Goal: Information Seeking & Learning: Learn about a topic

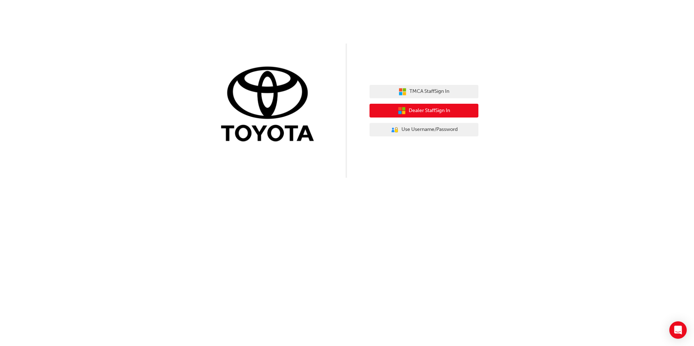
click at [422, 108] on span "Dealer Staff Sign In" at bounding box center [429, 111] width 41 height 8
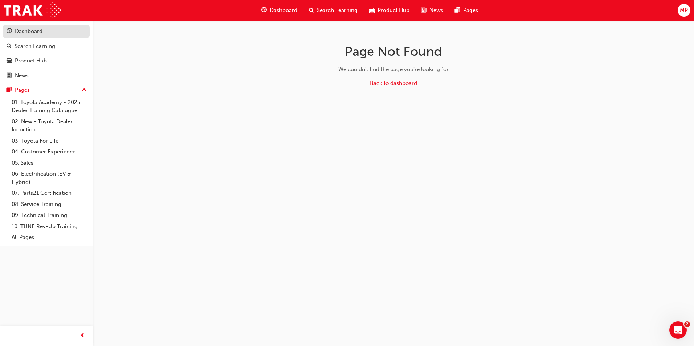
click at [28, 35] on div "Dashboard" at bounding box center [29, 31] width 28 height 8
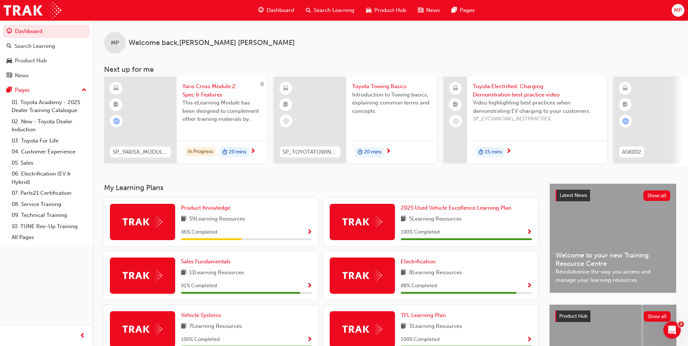
click at [328, 14] on span "Search Learning" at bounding box center [334, 10] width 41 height 8
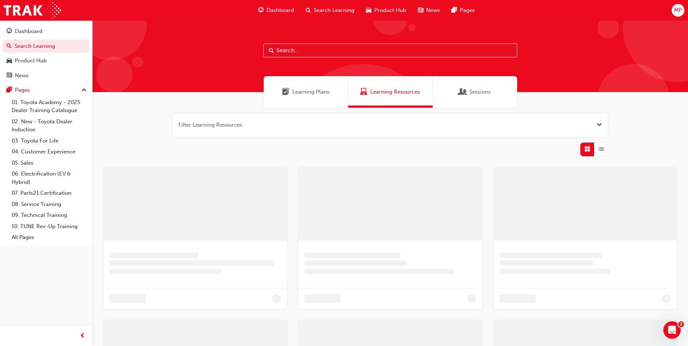
click at [329, 51] on input "text" at bounding box center [390, 51] width 254 height 14
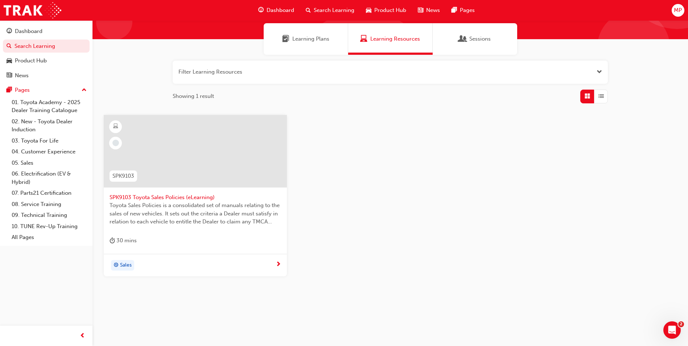
scroll to position [54, 0]
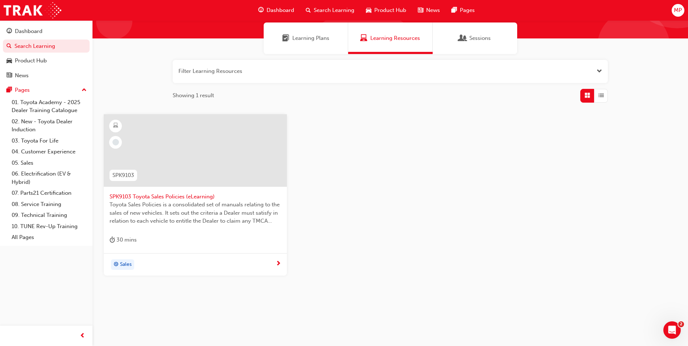
type input "spk9103"
click at [173, 164] on div at bounding box center [195, 150] width 183 height 73
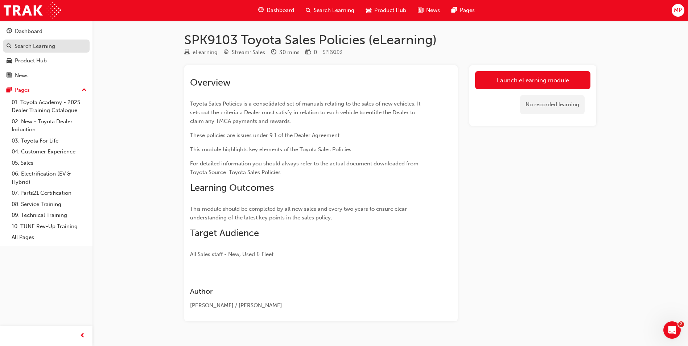
click at [53, 42] on div "Search Learning" at bounding box center [35, 46] width 41 height 8
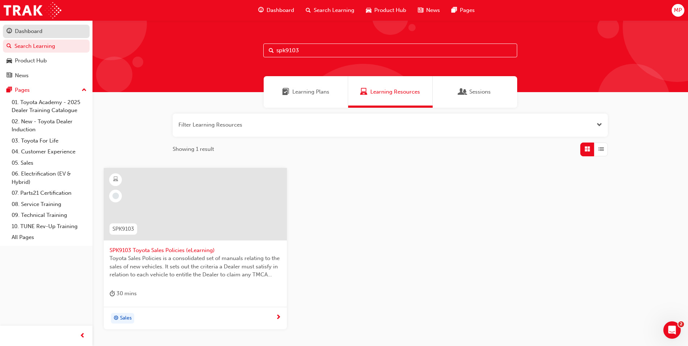
click at [54, 32] on div "Dashboard" at bounding box center [46, 31] width 79 height 9
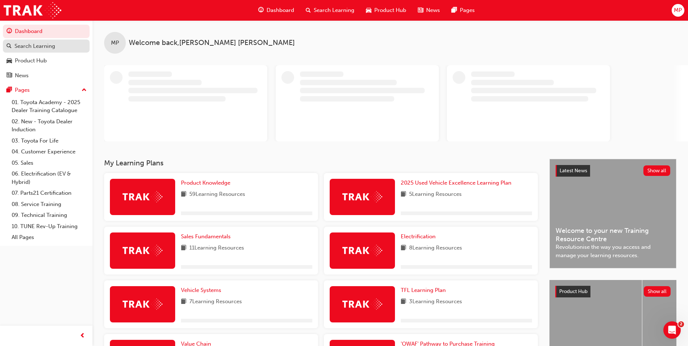
click at [58, 46] on div "Search Learning" at bounding box center [46, 46] width 79 height 9
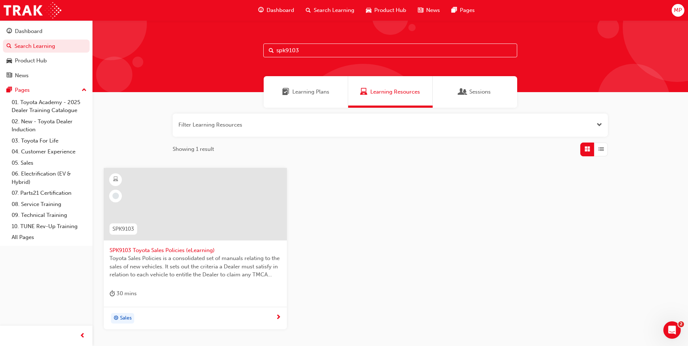
drag, startPoint x: 329, startPoint y: 48, endPoint x: 186, endPoint y: 42, distance: 143.1
click at [186, 42] on div "spk9103" at bounding box center [391, 56] width 596 height 72
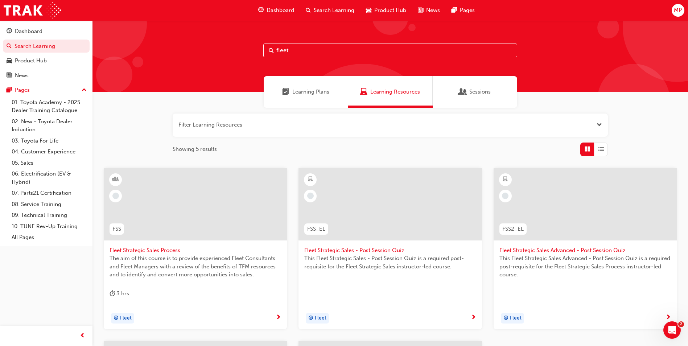
click at [359, 58] on div "fleet" at bounding box center [391, 56] width 596 height 72
drag, startPoint x: 359, startPoint y: 58, endPoint x: 302, endPoint y: 49, distance: 57.9
click at [303, 42] on div "fleet" at bounding box center [391, 56] width 596 height 72
click at [301, 49] on input "fleet" at bounding box center [390, 51] width 254 height 14
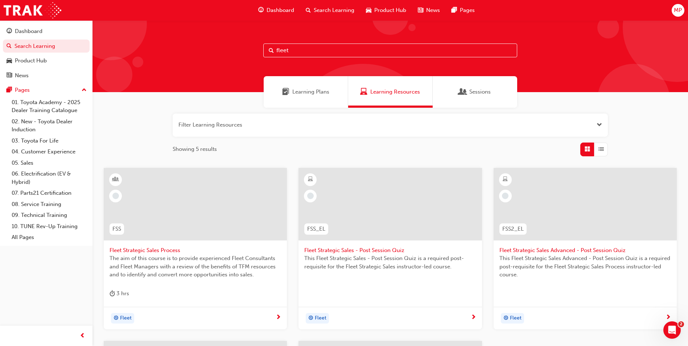
click at [301, 49] on input "fleet" at bounding box center [390, 51] width 254 height 14
type input "spk9102"
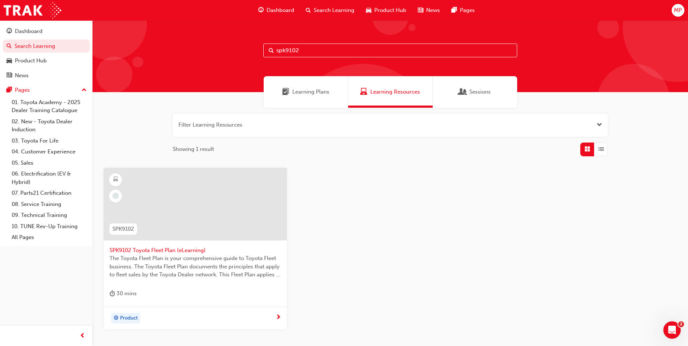
click at [170, 191] on div at bounding box center [195, 204] width 183 height 73
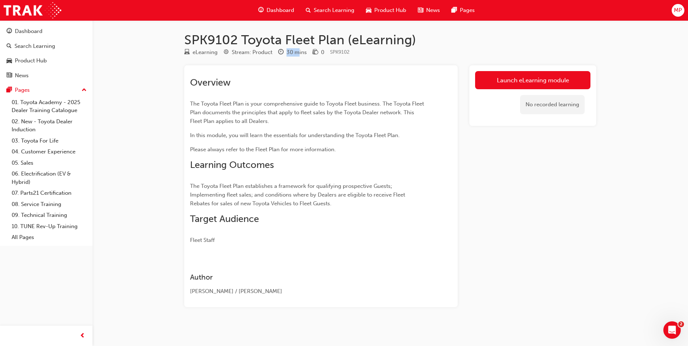
drag, startPoint x: 287, startPoint y: 53, endPoint x: 300, endPoint y: 52, distance: 13.1
click at [300, 52] on div "30 mins" at bounding box center [297, 52] width 20 height 8
drag, startPoint x: 300, startPoint y: 52, endPoint x: 298, endPoint y: 66, distance: 14.3
click at [298, 66] on div "Overview The Toyota Fleet Plan is your comprehensive guide to Toyota Fleet busi…" at bounding box center [321, 186] width 274 height 242
